Goal: Check status: Check status

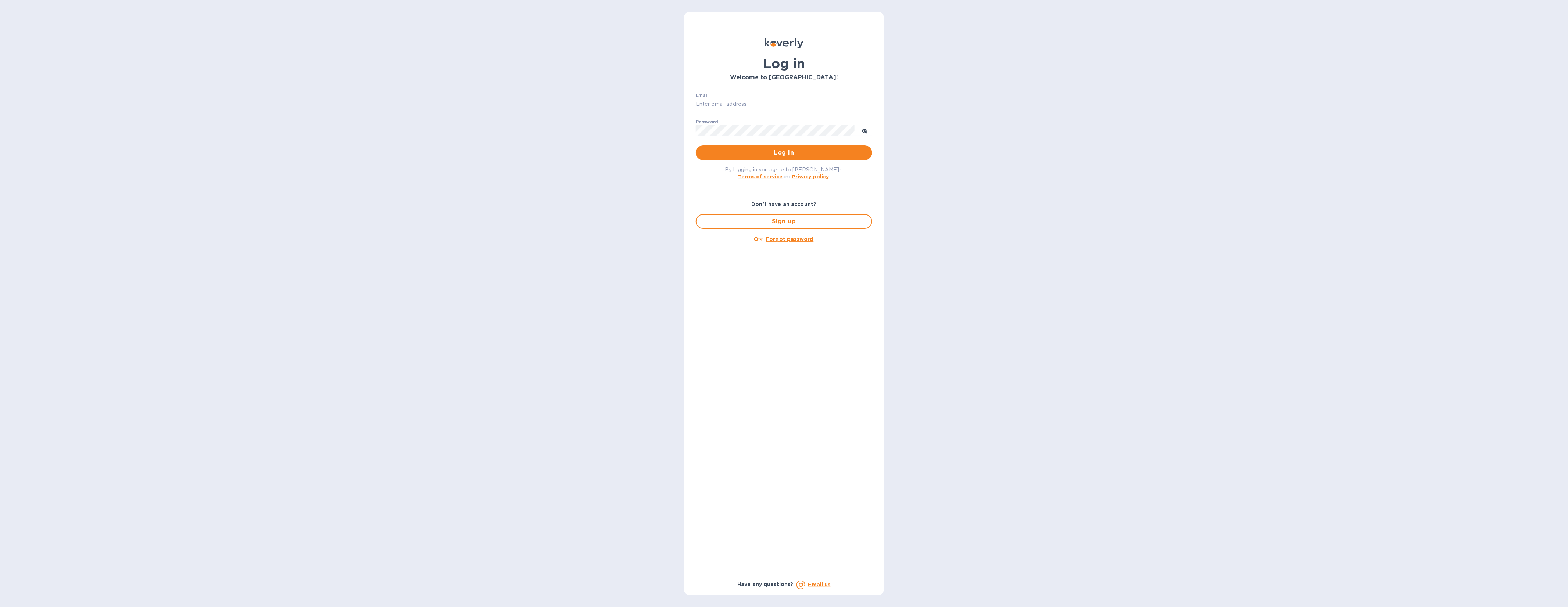
click at [751, 97] on div "Email ​" at bounding box center [784, 106] width 176 height 27
click at [749, 100] on input "Email" at bounding box center [784, 104] width 176 height 11
type input "gford@koverly.com"
click at [695, 145] on button "Log in" at bounding box center [784, 152] width 176 height 14
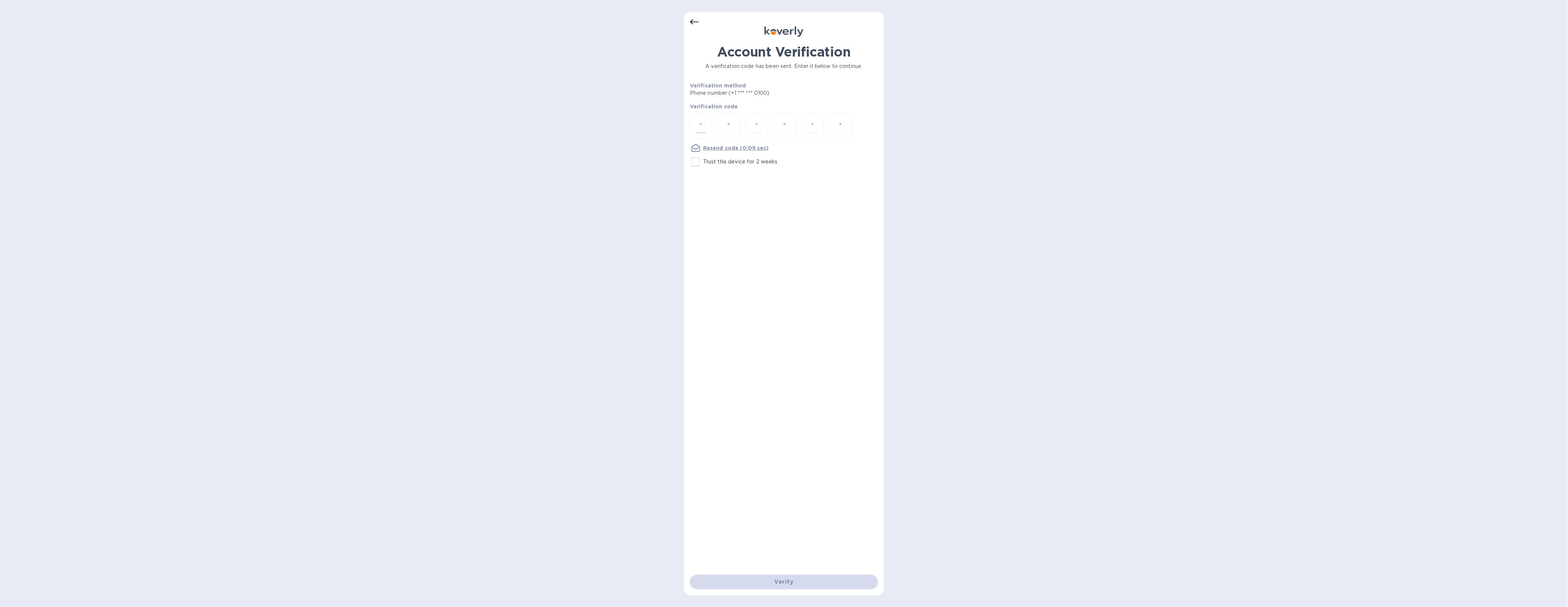
click at [710, 127] on div at bounding box center [700, 126] width 22 height 27
type input "2"
type input "5"
type input "9"
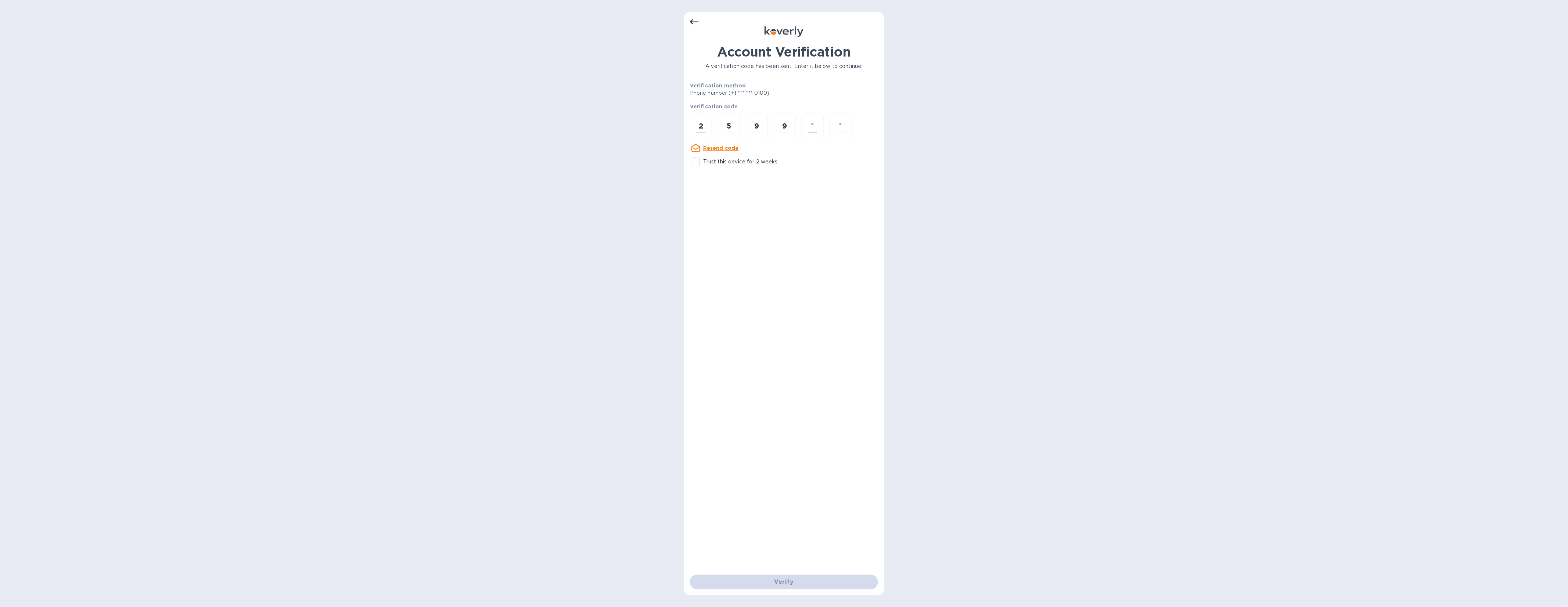
type input "5"
type input "9"
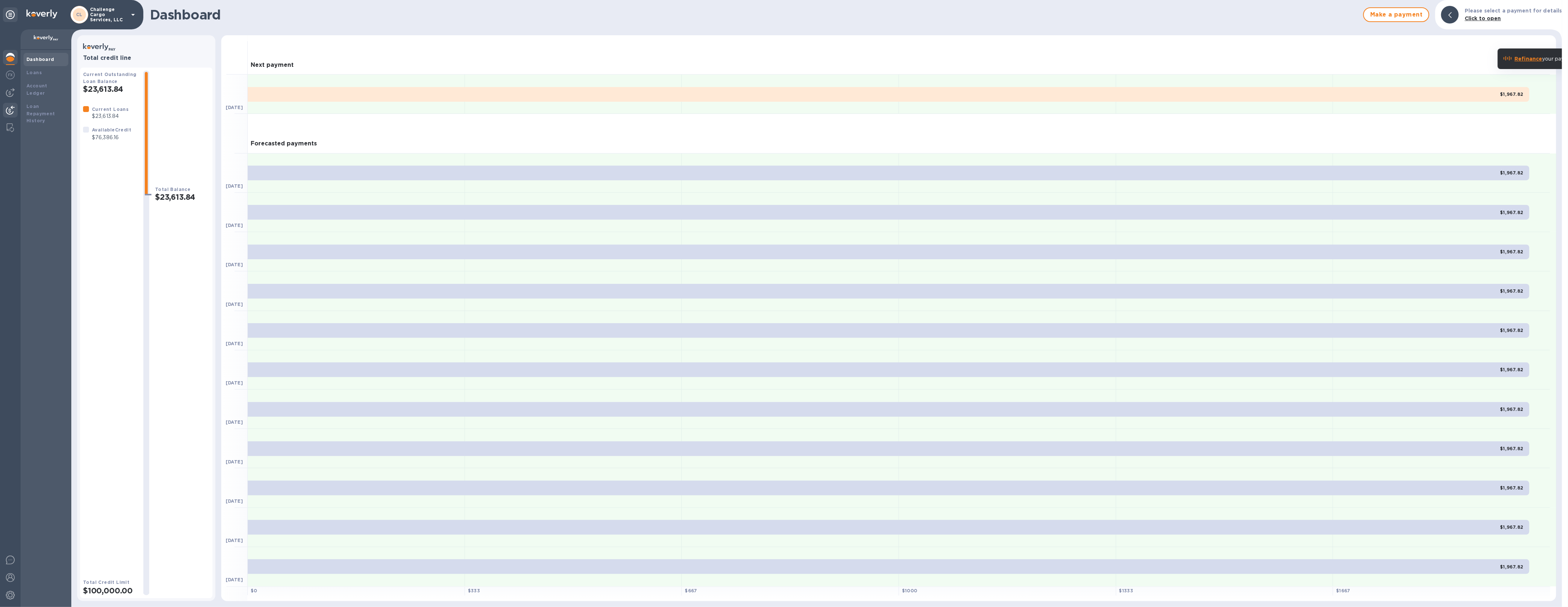
click at [11, 106] on img at bounding box center [9, 110] width 9 height 9
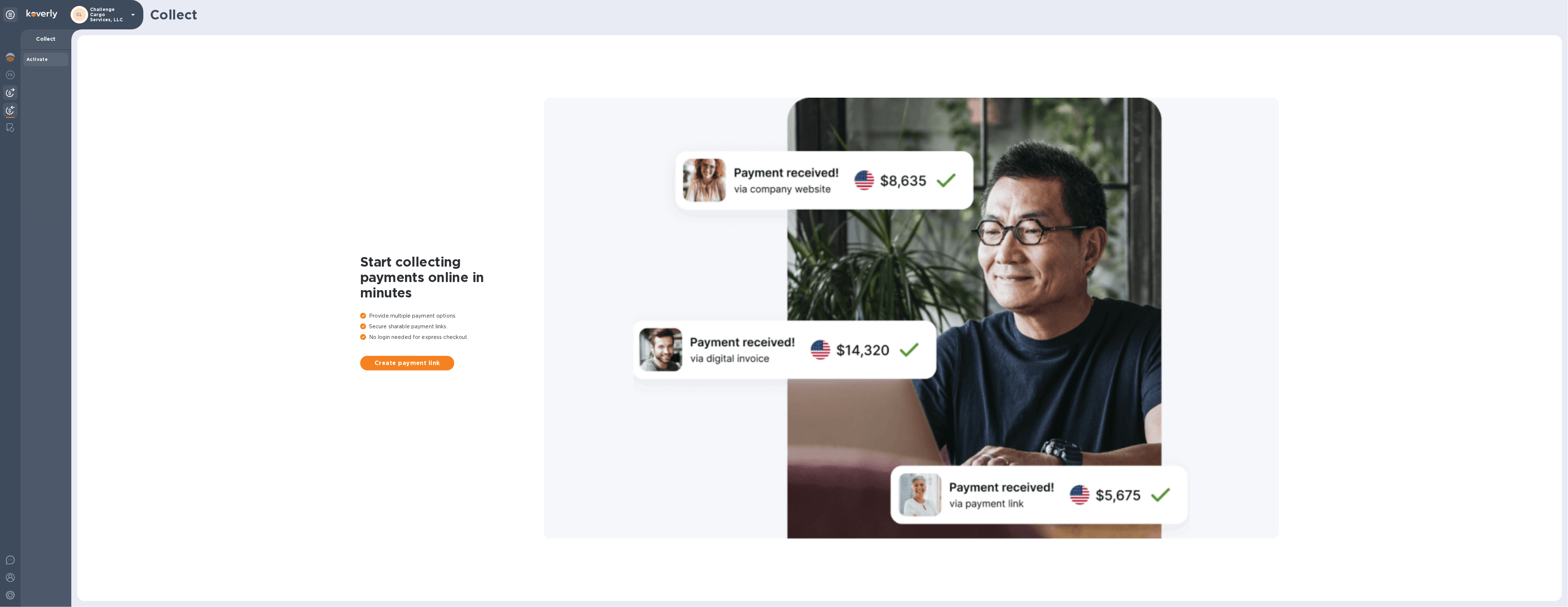
click at [13, 91] on img at bounding box center [9, 92] width 9 height 9
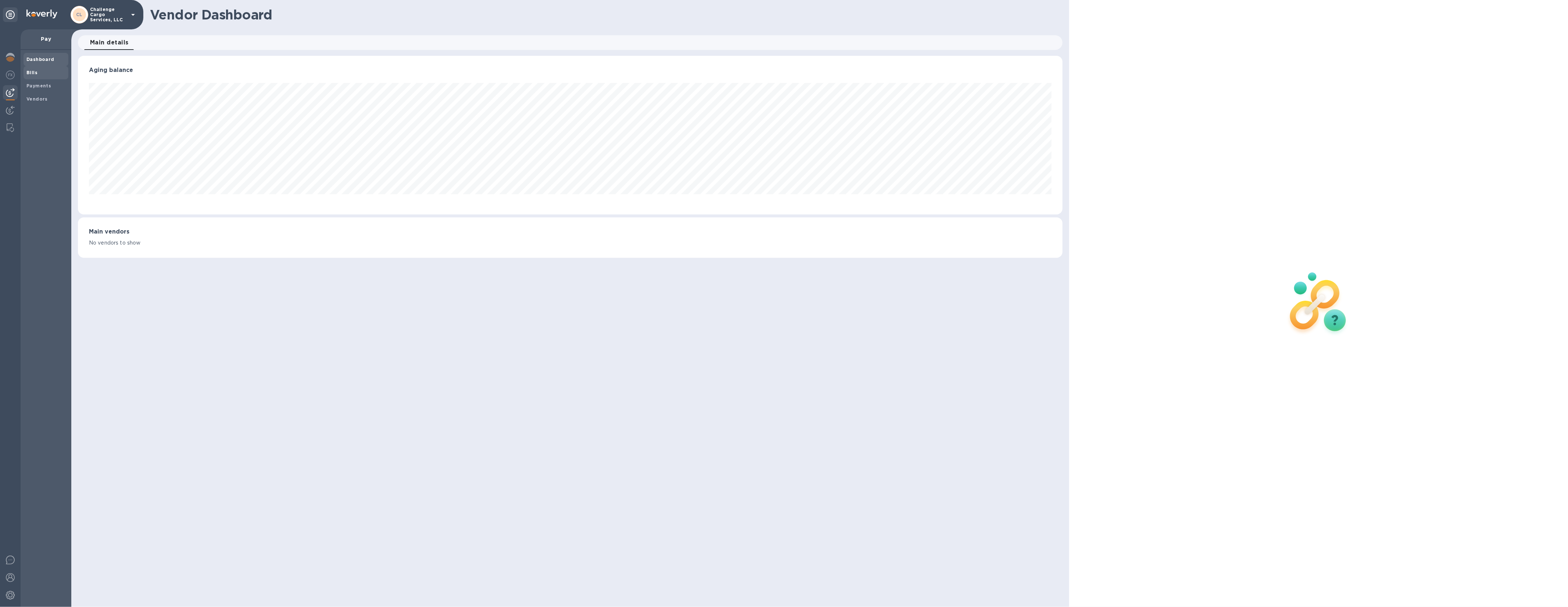
scroll to position [158, 985]
click at [47, 75] on span "Bills" at bounding box center [46, 73] width 39 height 8
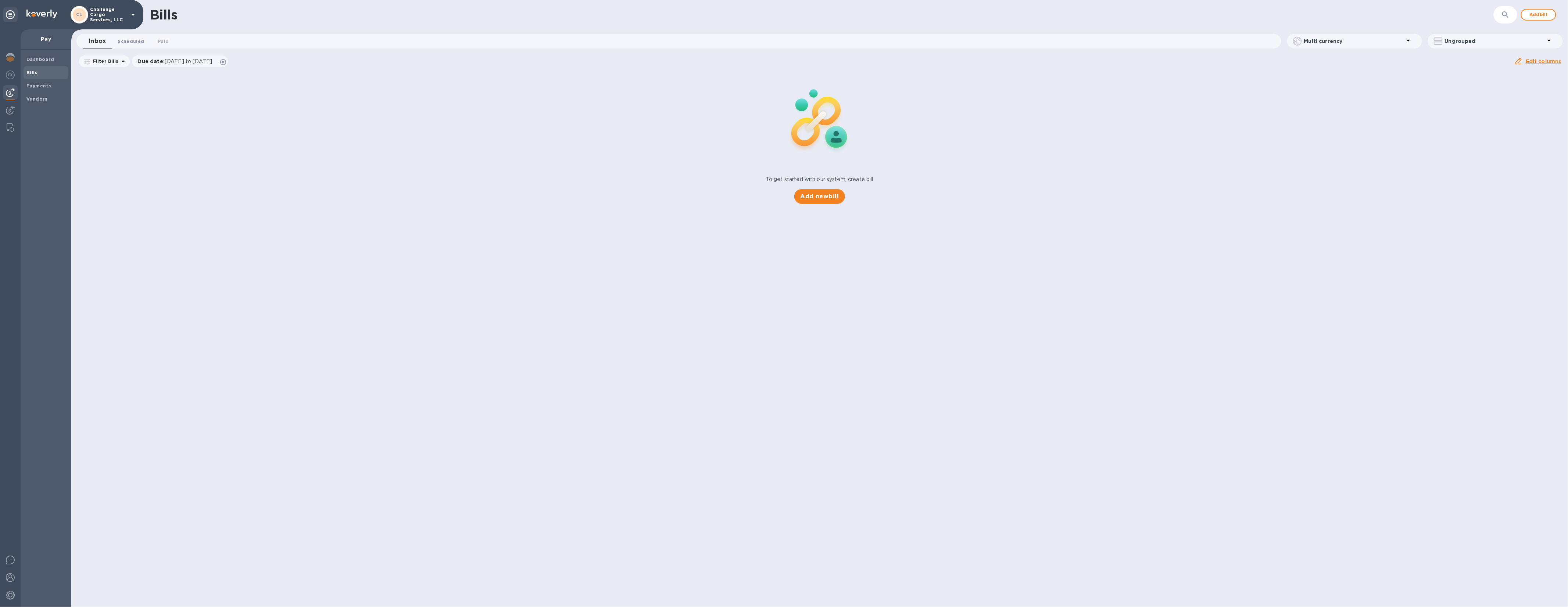
click at [140, 40] on span "Scheduled 0" at bounding box center [131, 42] width 27 height 8
click at [165, 40] on span "Paid 0" at bounding box center [167, 42] width 11 height 8
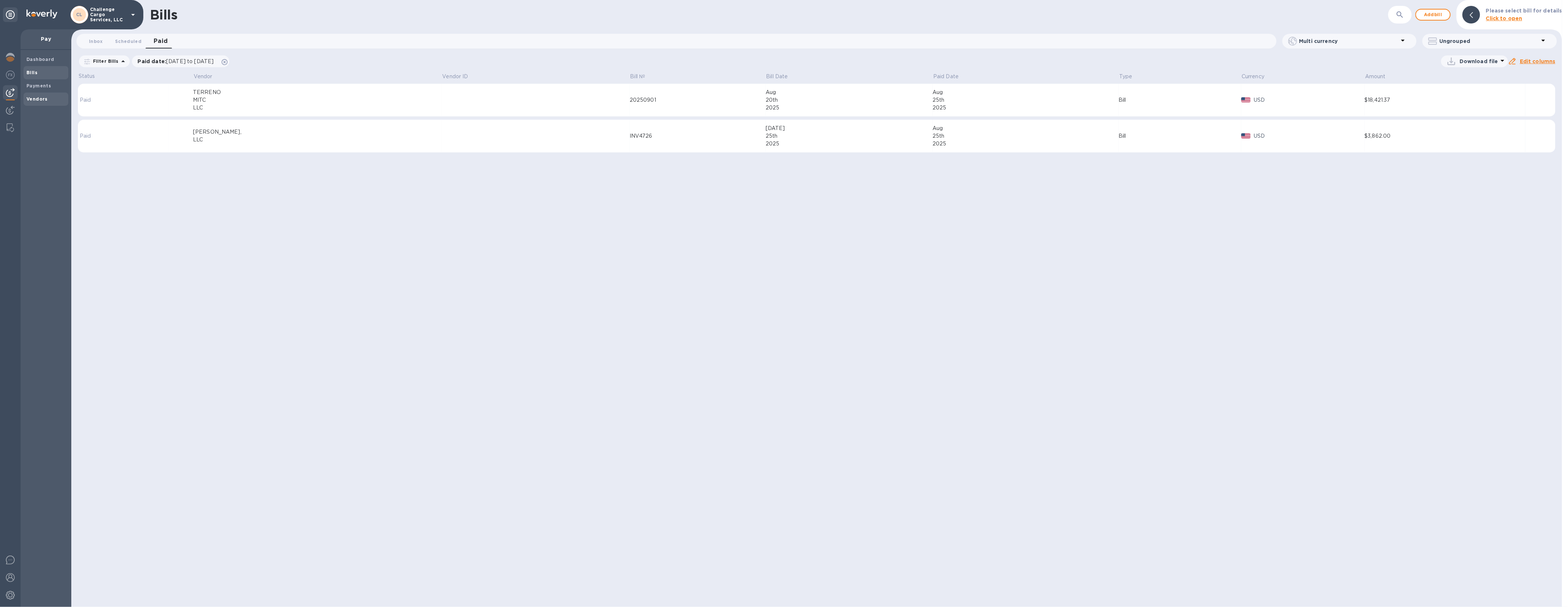
click at [50, 95] on div "Vendors" at bounding box center [46, 100] width 45 height 13
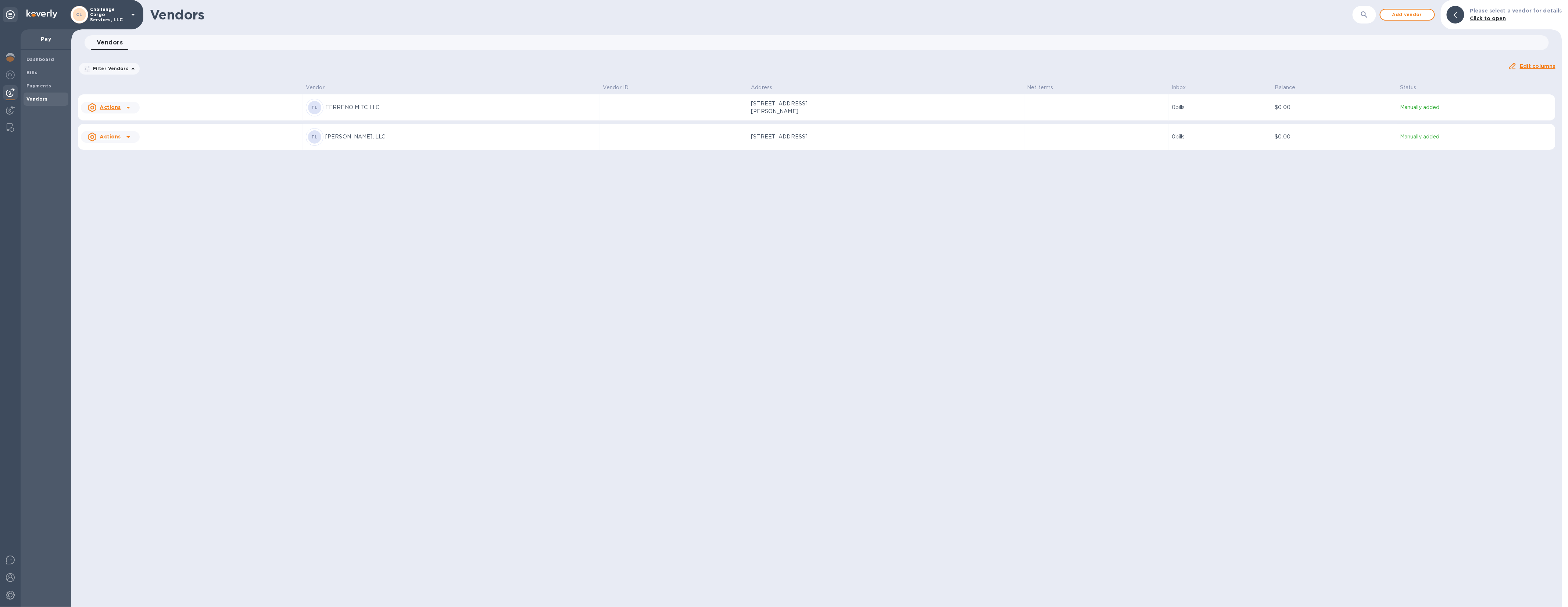
click at [378, 111] on p "TERRENO MITC LLC" at bounding box center [461, 107] width 271 height 8
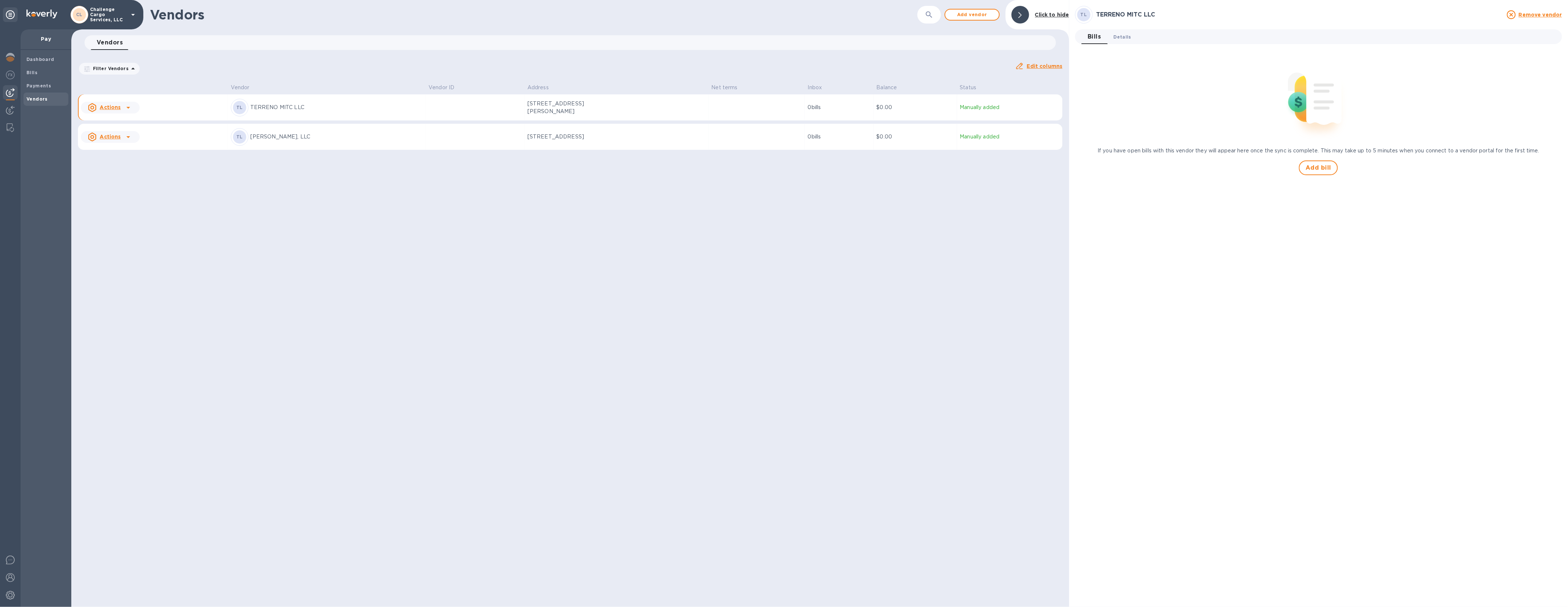
click at [1126, 38] on span "Details 0" at bounding box center [1122, 37] width 18 height 8
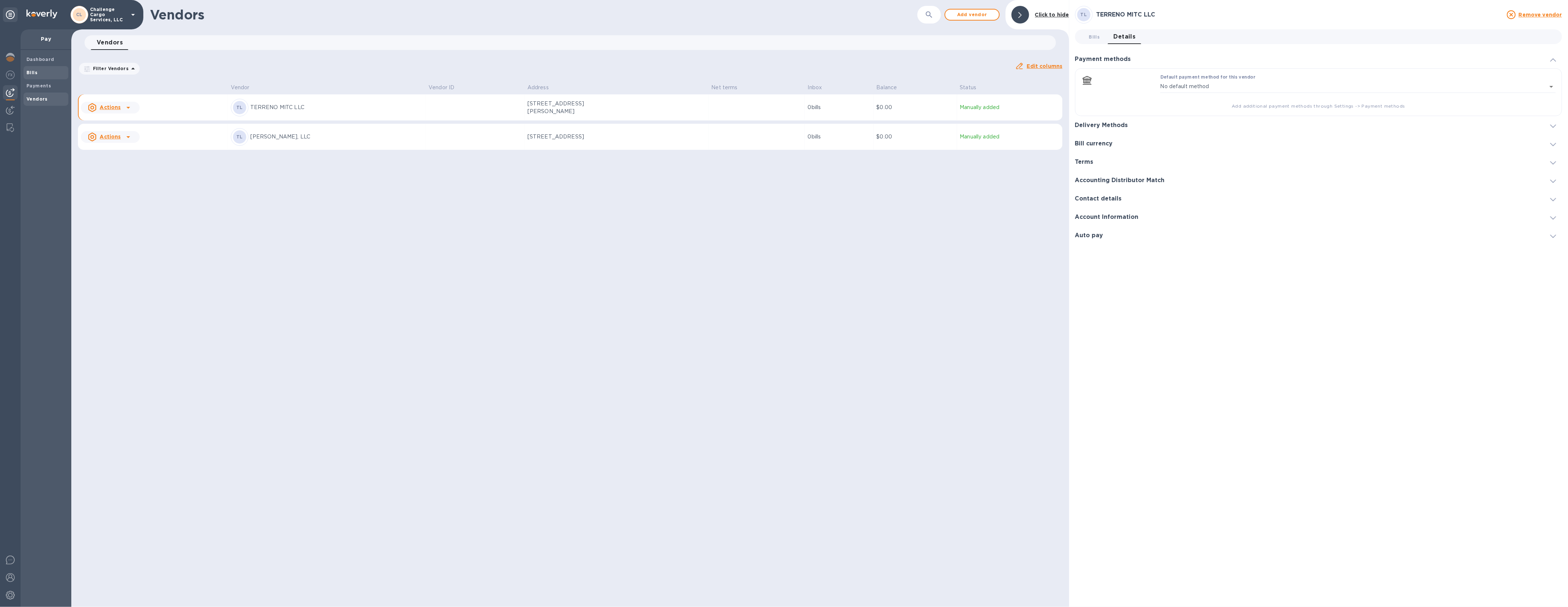
click at [41, 78] on div "Bills" at bounding box center [46, 73] width 45 height 13
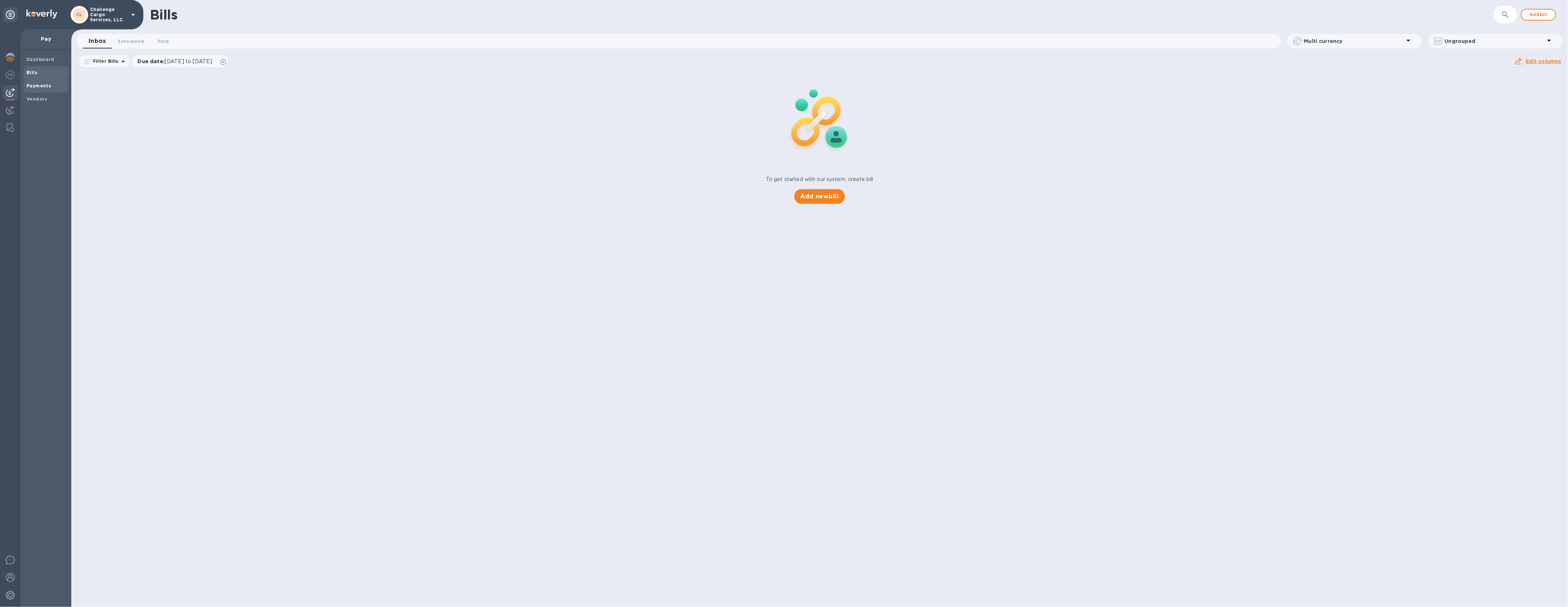
click at [47, 91] on div "Payments" at bounding box center [46, 86] width 45 height 13
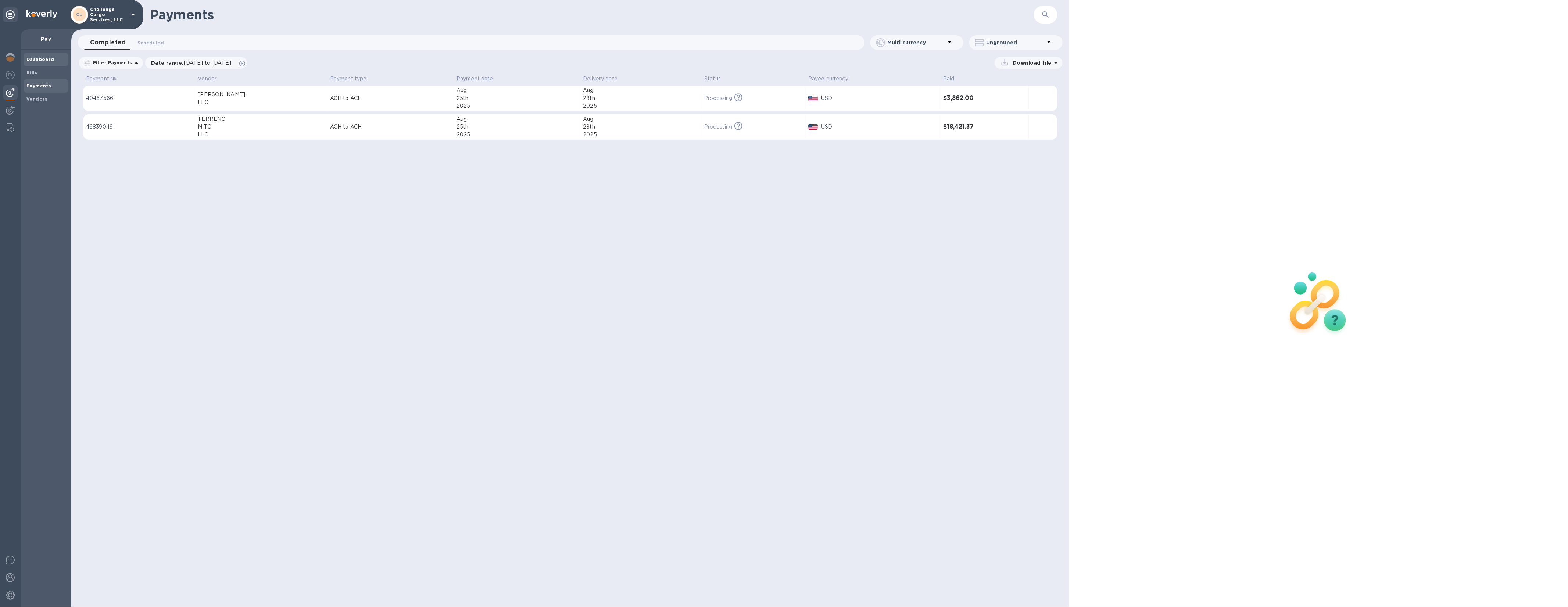
click at [47, 59] on b "Dashboard" at bounding box center [40, 60] width 28 height 6
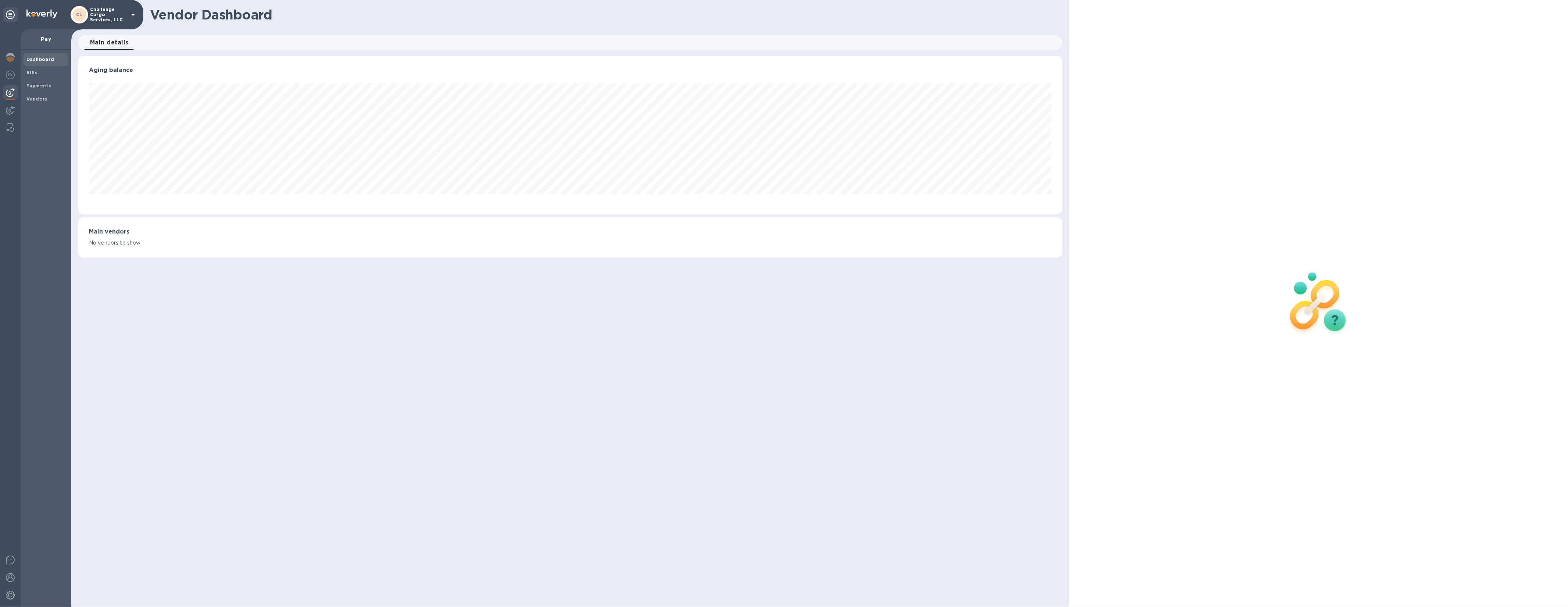
scroll to position [158, 985]
click at [14, 59] on img at bounding box center [9, 57] width 9 height 9
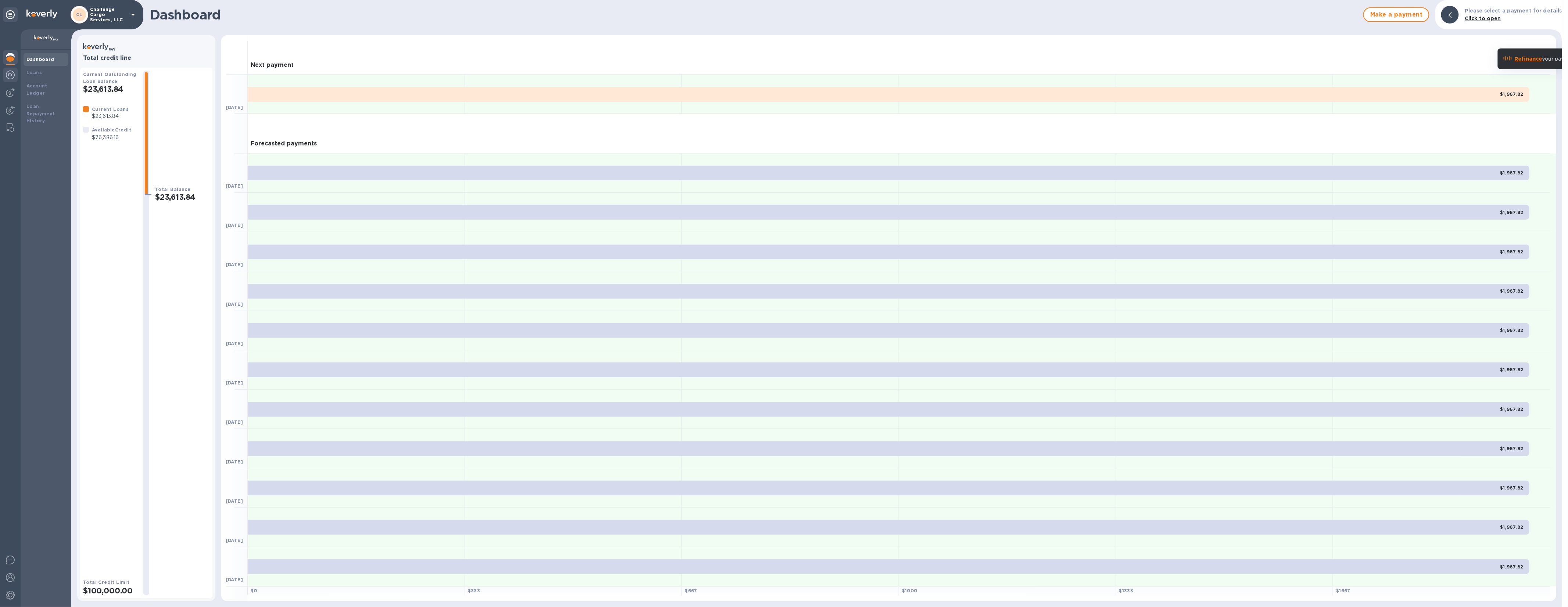
click at [13, 79] on img at bounding box center [9, 74] width 9 height 9
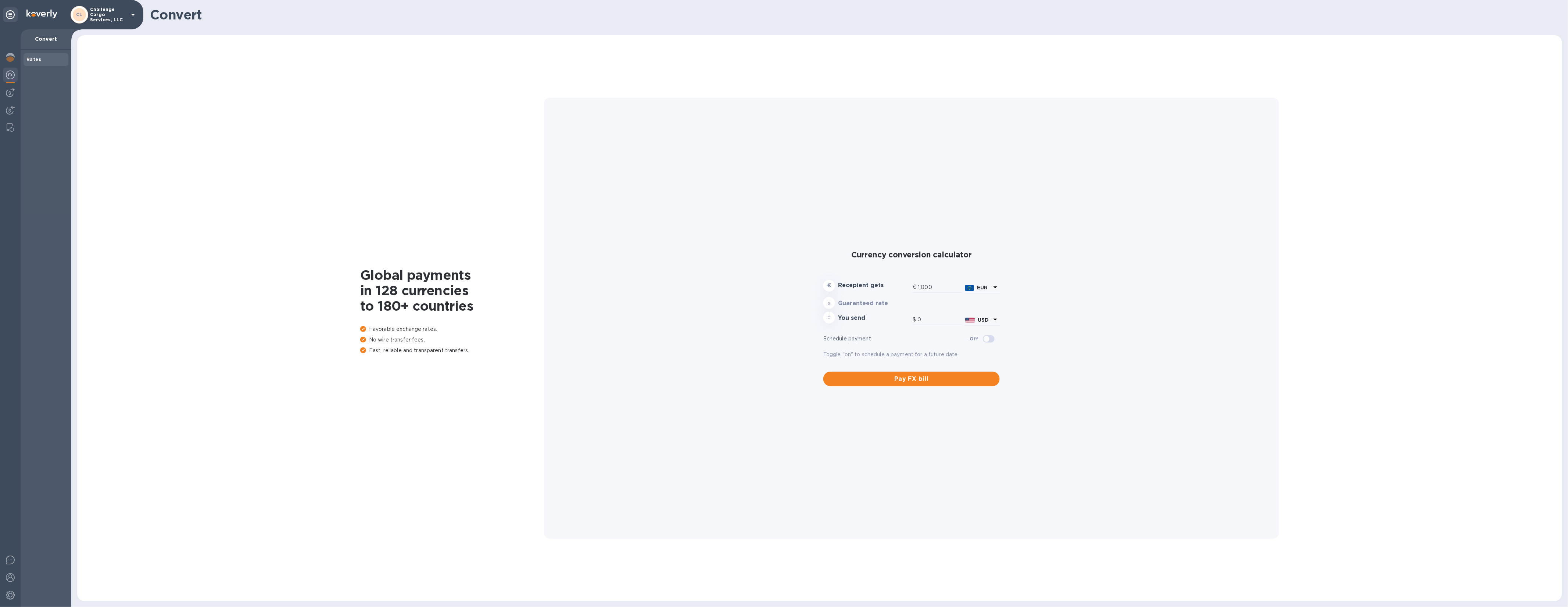
type input "1,174.66"
click at [6, 105] on div at bounding box center [9, 110] width 14 height 16
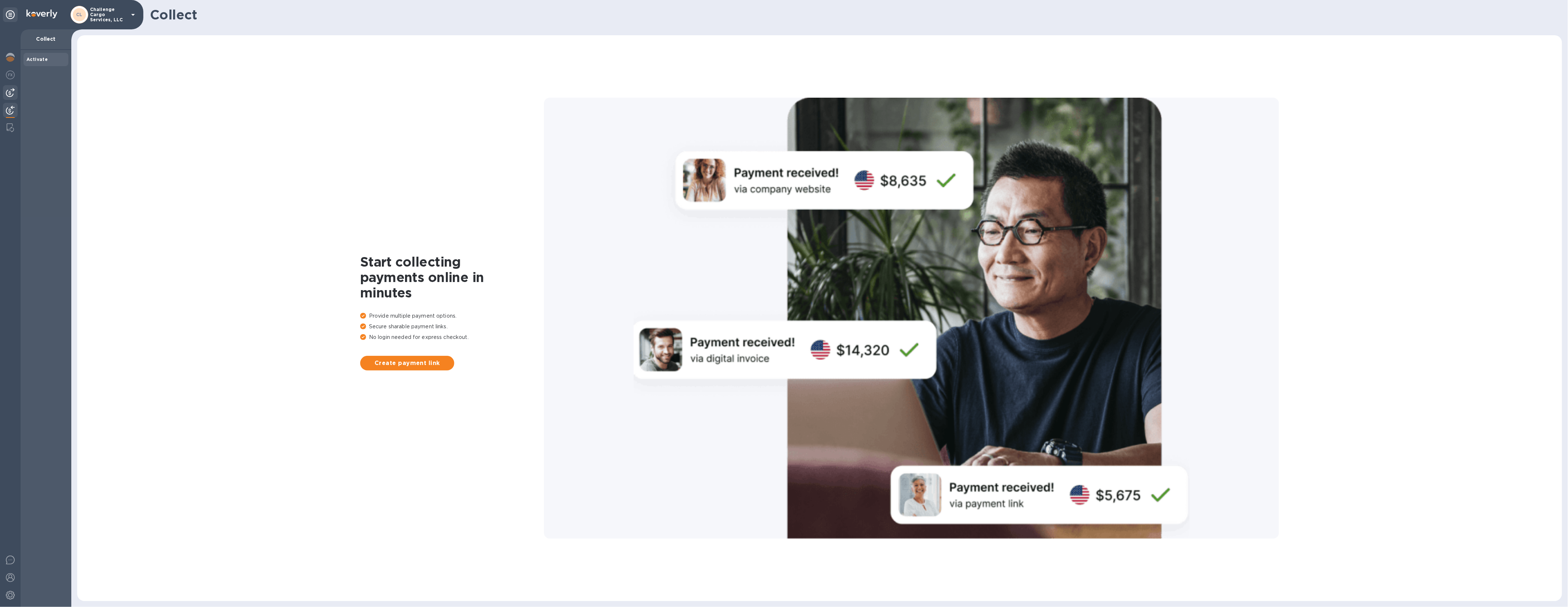
click at [9, 95] on img at bounding box center [9, 92] width 9 height 9
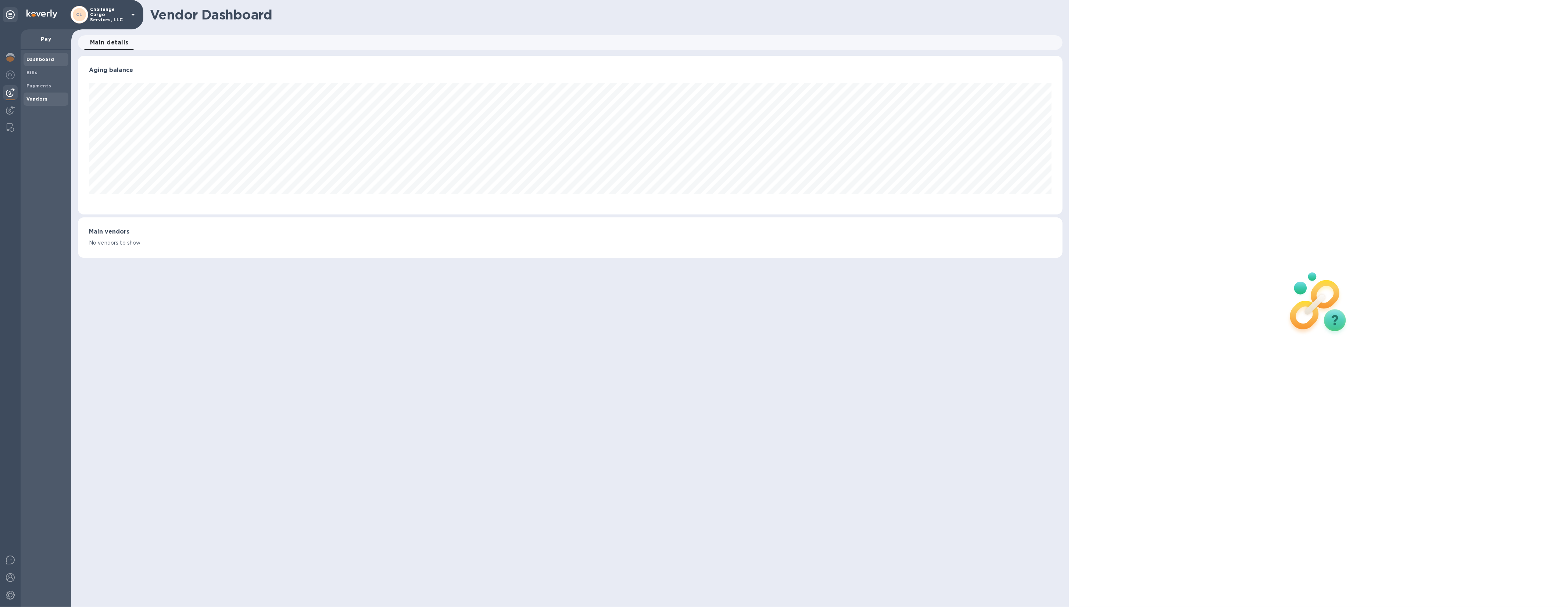
scroll to position [158, 985]
click at [49, 81] on div "Payments" at bounding box center [46, 86] width 45 height 13
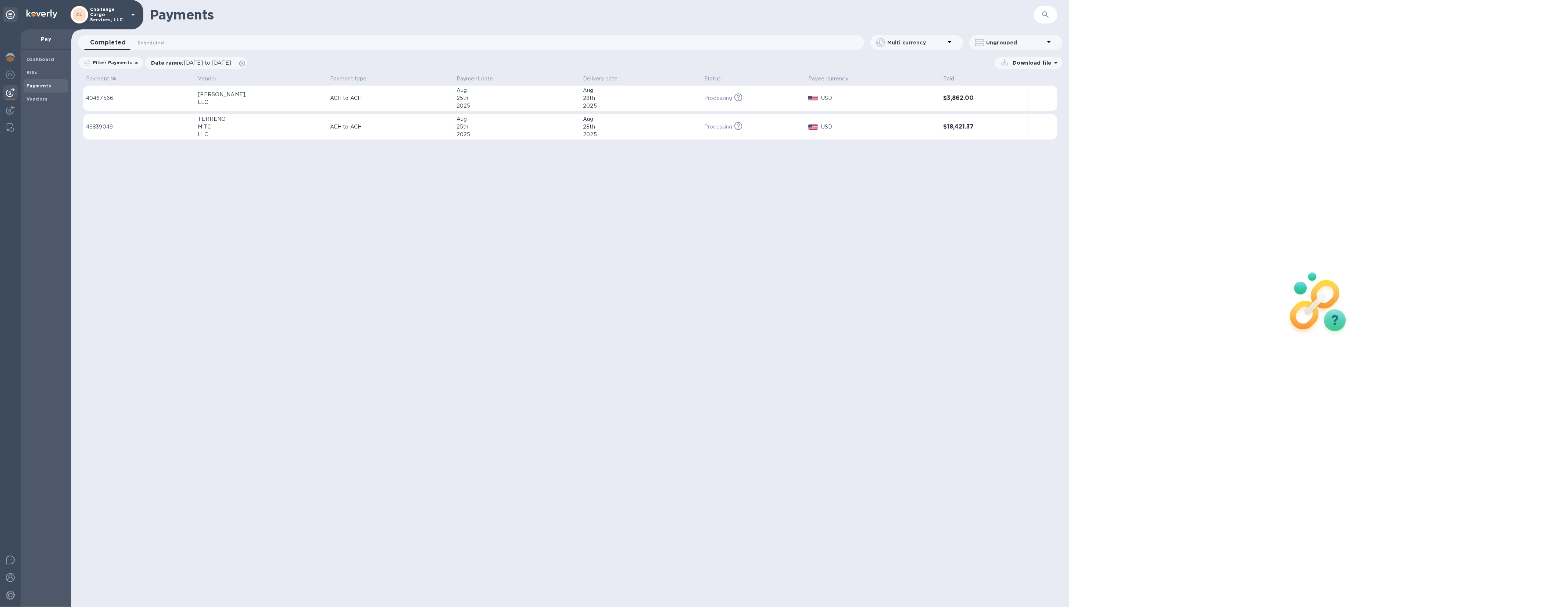
click at [137, 16] on icon at bounding box center [133, 14] width 9 height 9
click at [108, 100] on p "International Trinity Customs Brokers" at bounding box center [145, 104] width 93 height 15
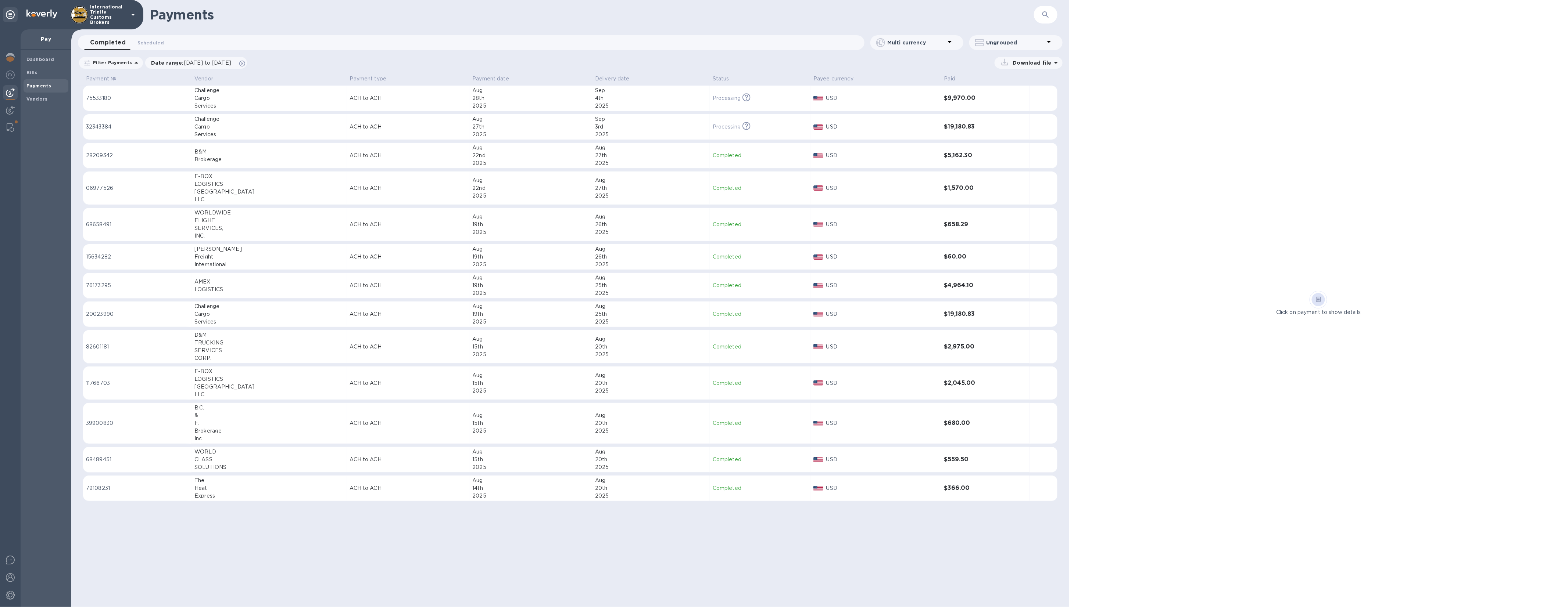
click at [34, 80] on div "Payments" at bounding box center [46, 86] width 45 height 13
click at [34, 74] on b "Bills" at bounding box center [32, 73] width 11 height 6
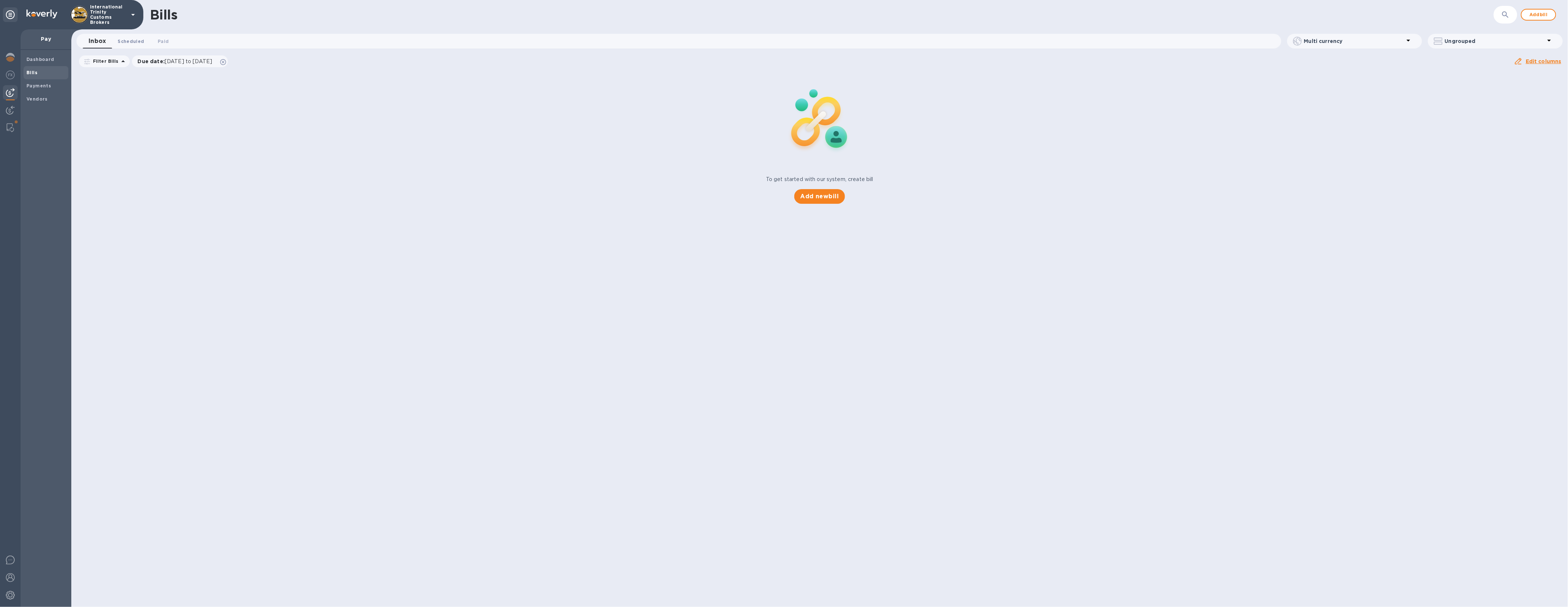
click at [133, 44] on span "Scheduled 0" at bounding box center [131, 42] width 27 height 8
click at [169, 43] on span "Paid 0" at bounding box center [167, 42] width 11 height 8
